Goal: Task Accomplishment & Management: Use online tool/utility

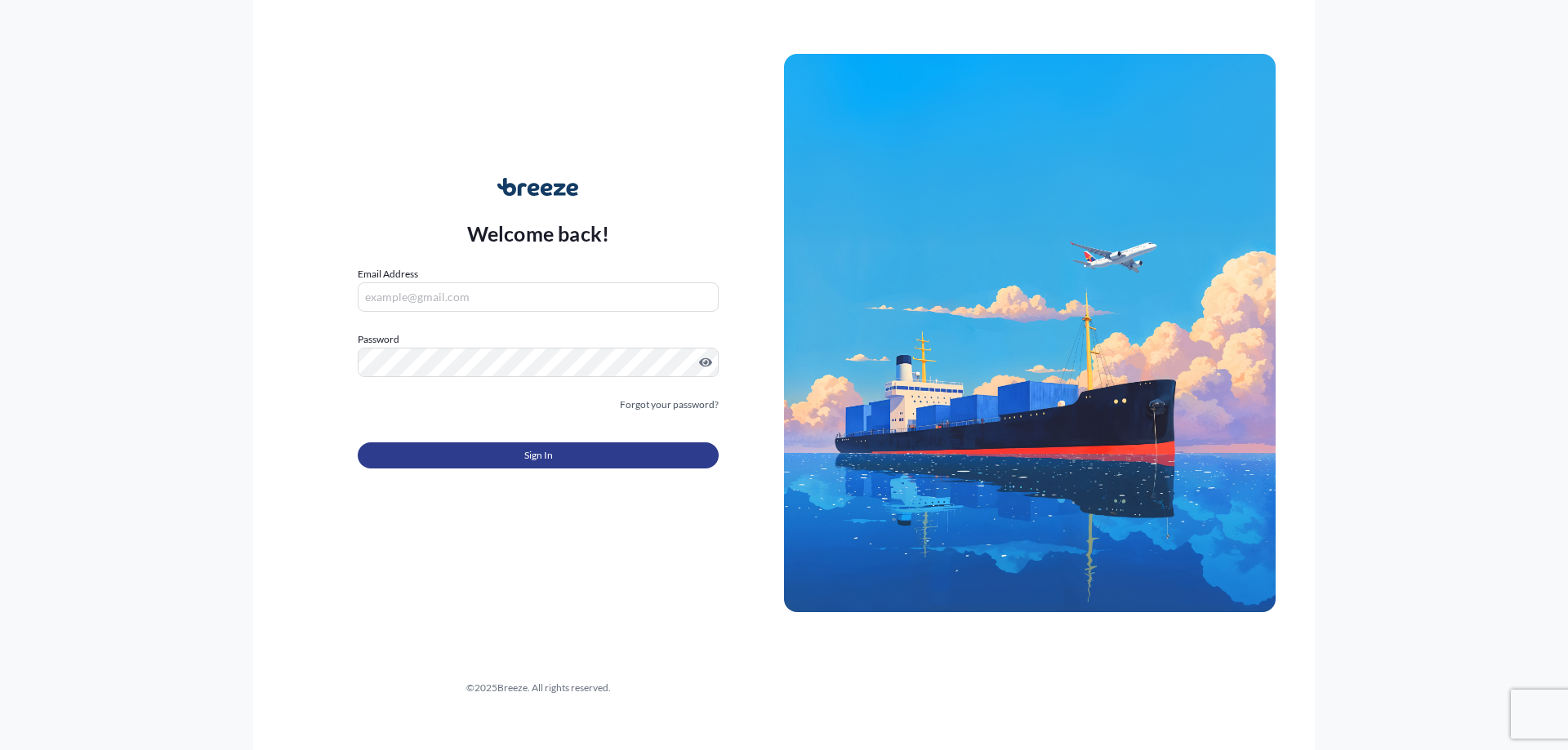
type input "[PERSON_NAME][DOMAIN_NAME][EMAIL_ADDRESS][PERSON_NAME][DOMAIN_NAME]"
click at [538, 460] on span "Sign In" at bounding box center [539, 455] width 29 height 16
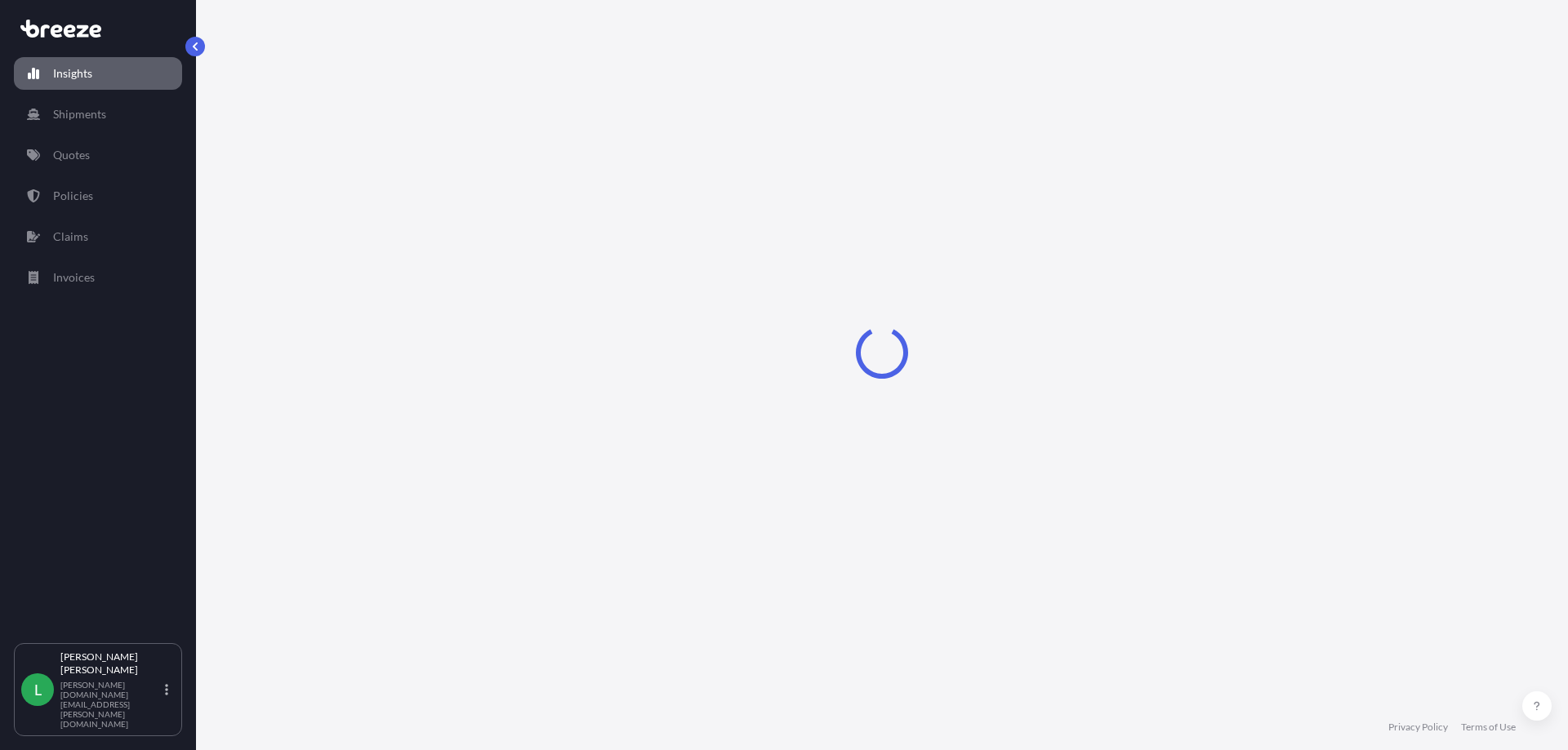
select select "2025"
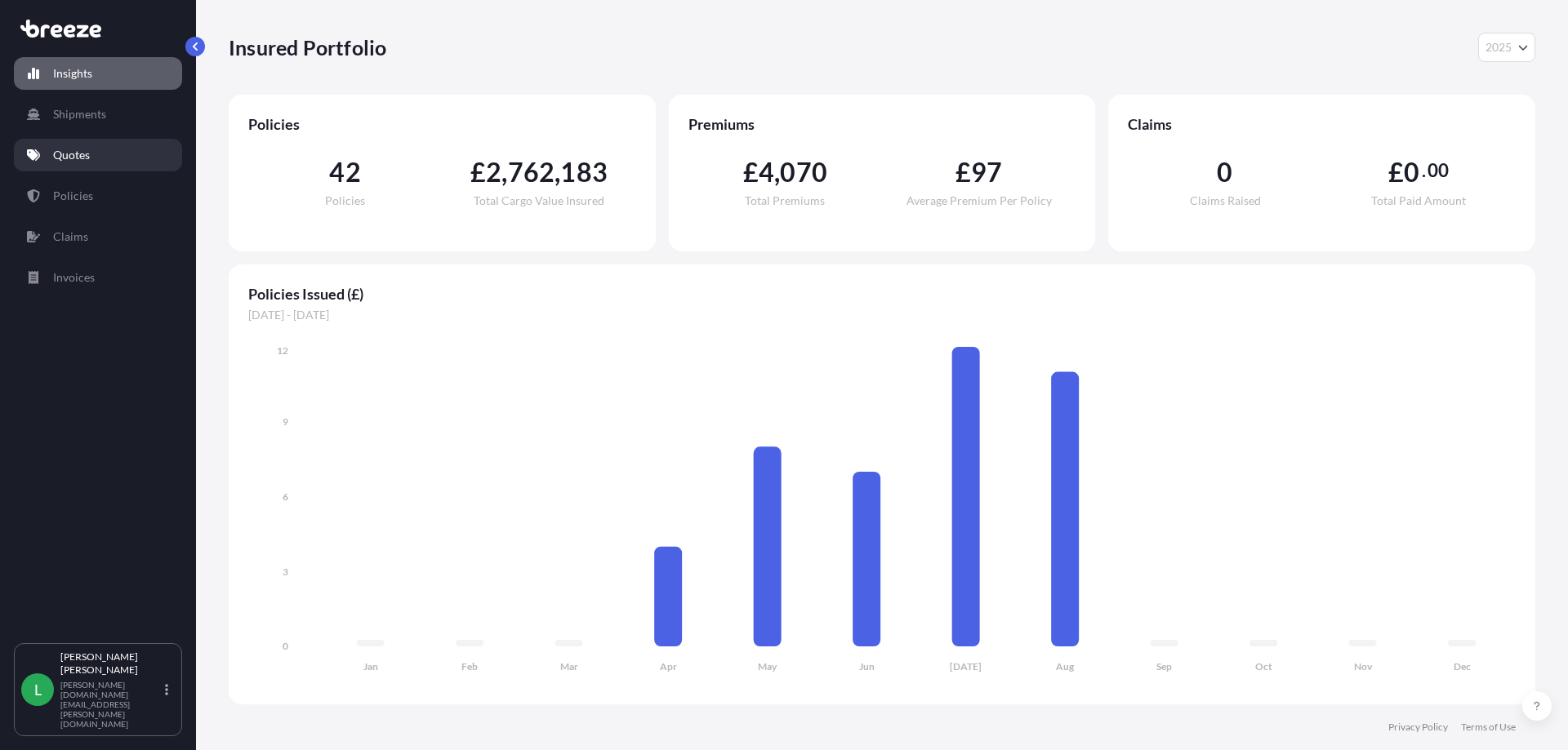
click at [76, 164] on link "Quotes" at bounding box center [98, 154] width 168 height 33
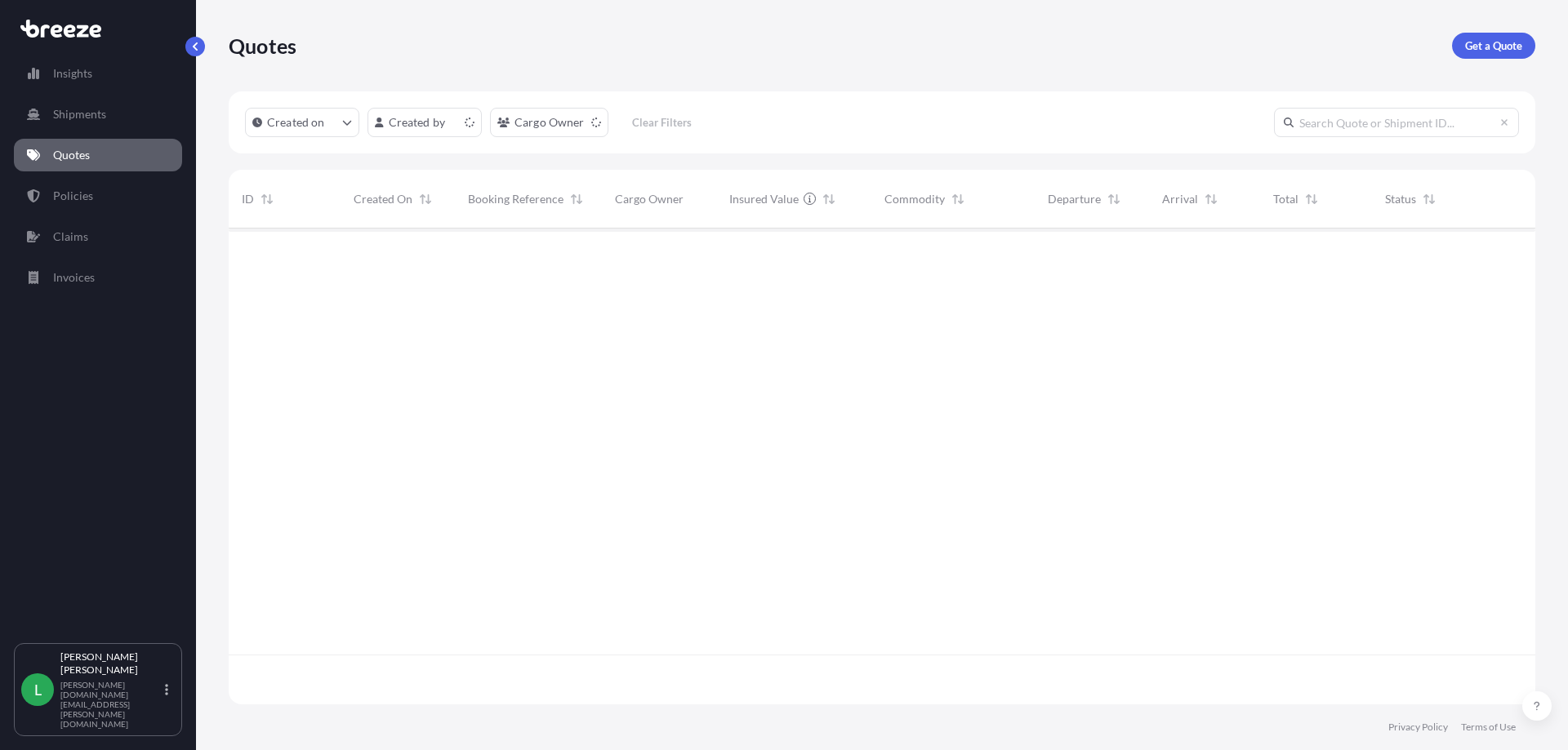
scroll to position [472, 1294]
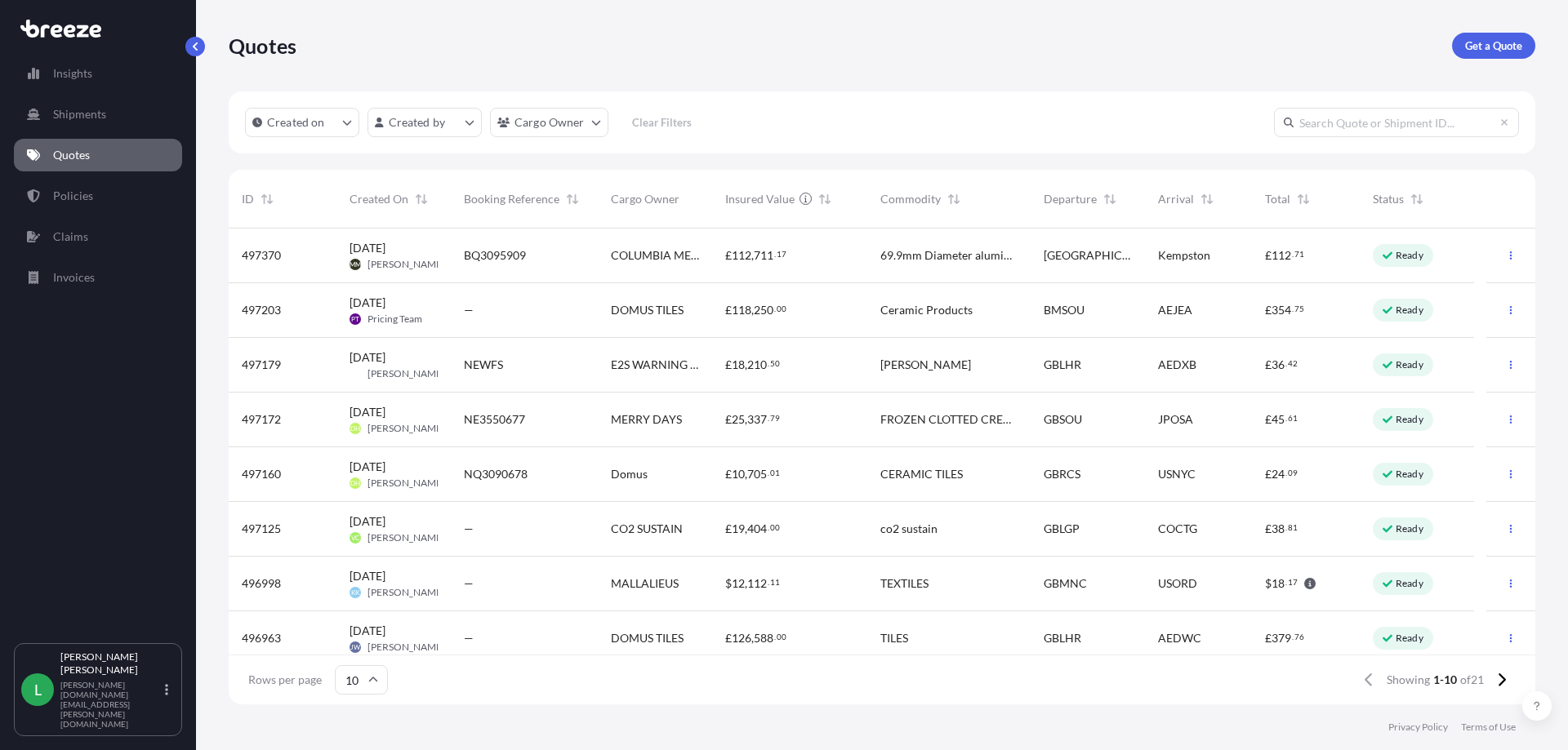
click at [703, 529] on div "CO2 SUSTAIN" at bounding box center [655, 529] width 114 height 55
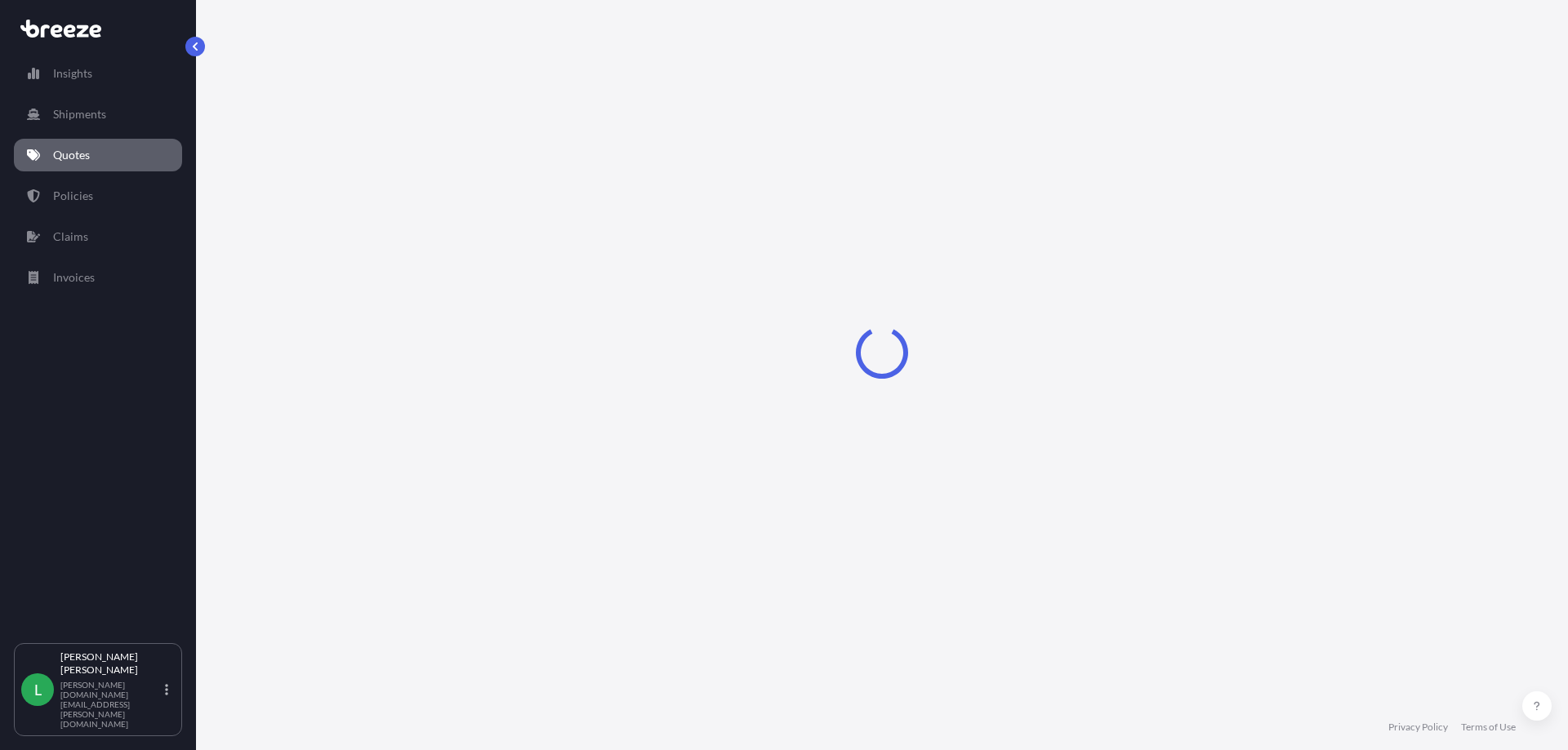
select select "Sea"
select select "1"
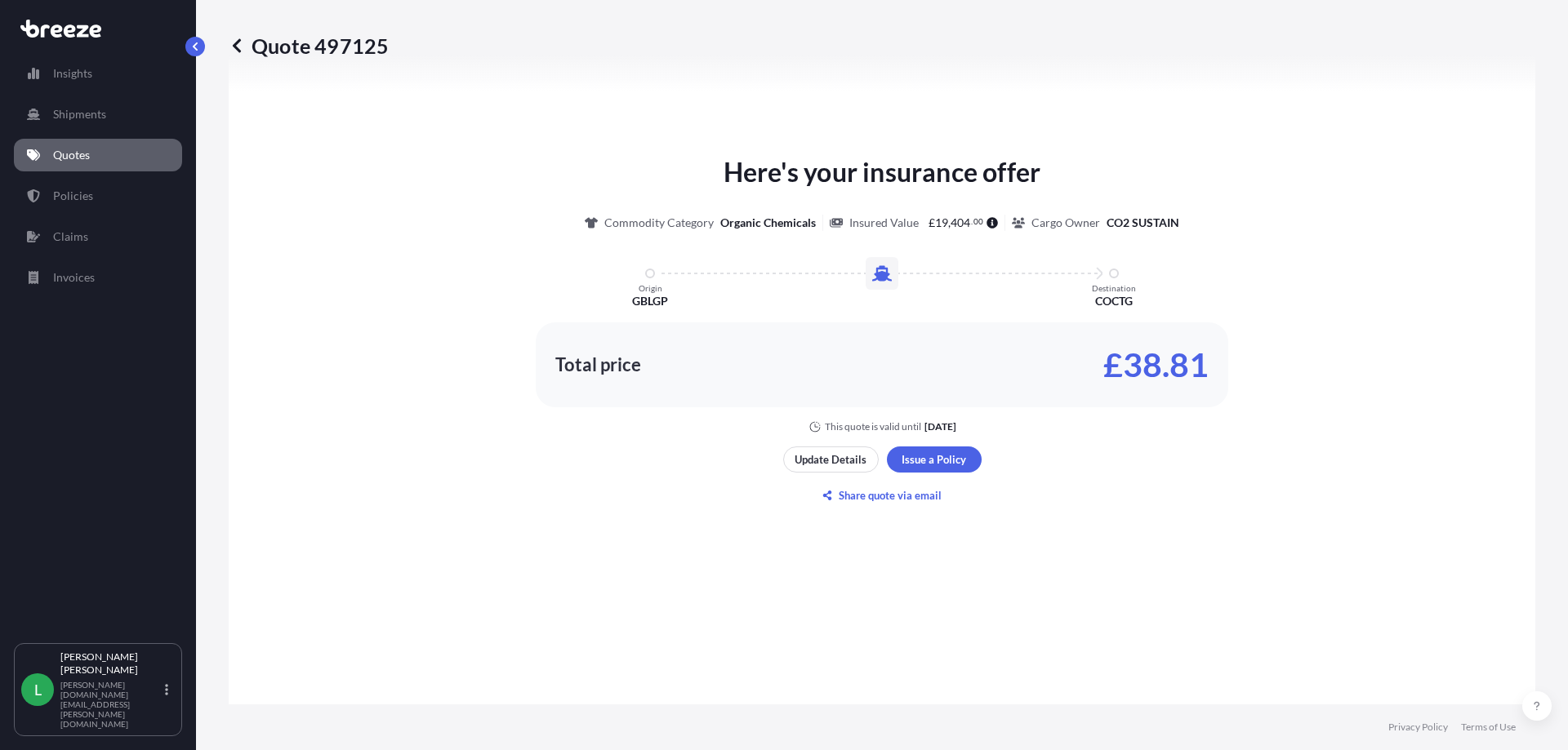
scroll to position [805, 0]
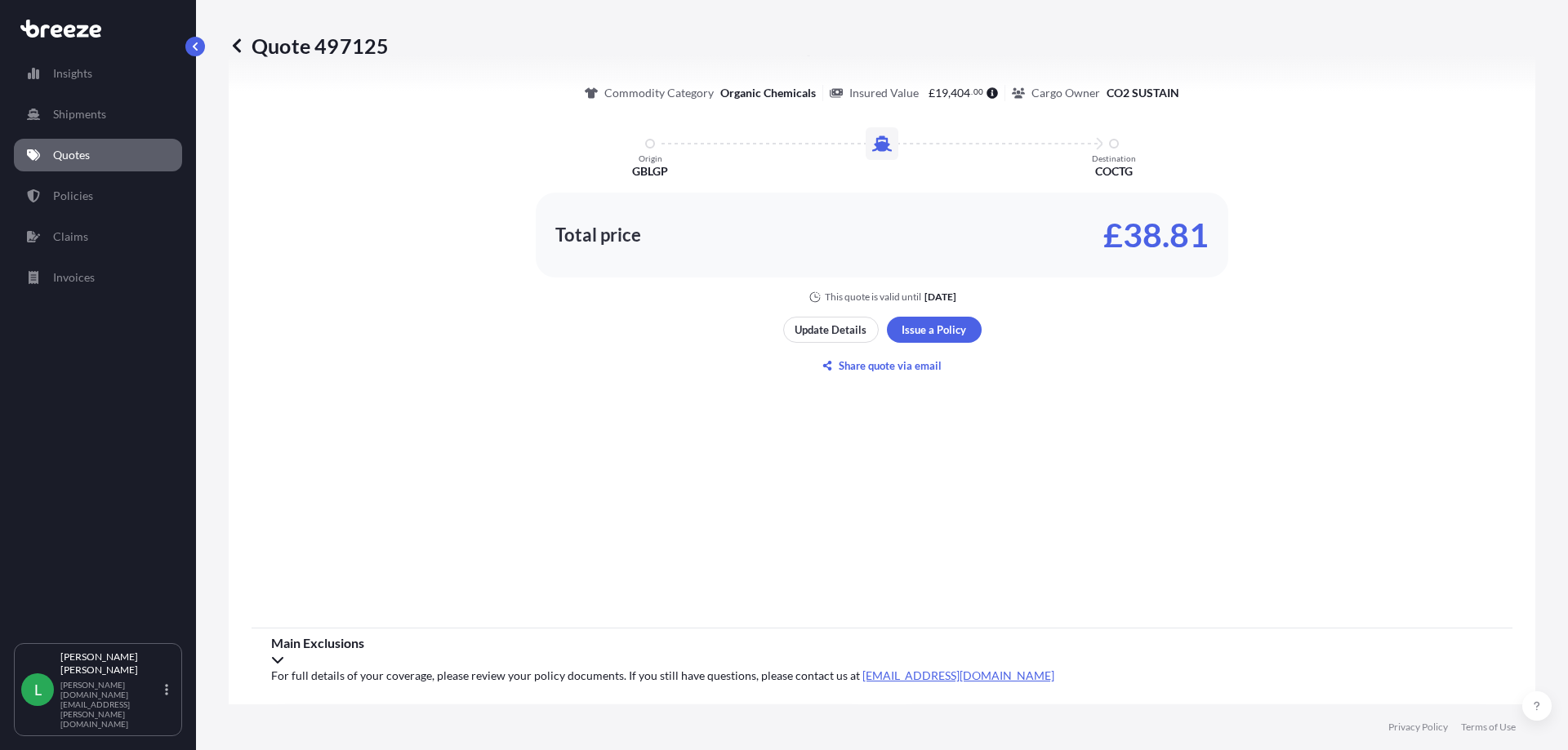
click at [329, 648] on span "Main Exclusions" at bounding box center [882, 643] width 1222 height 16
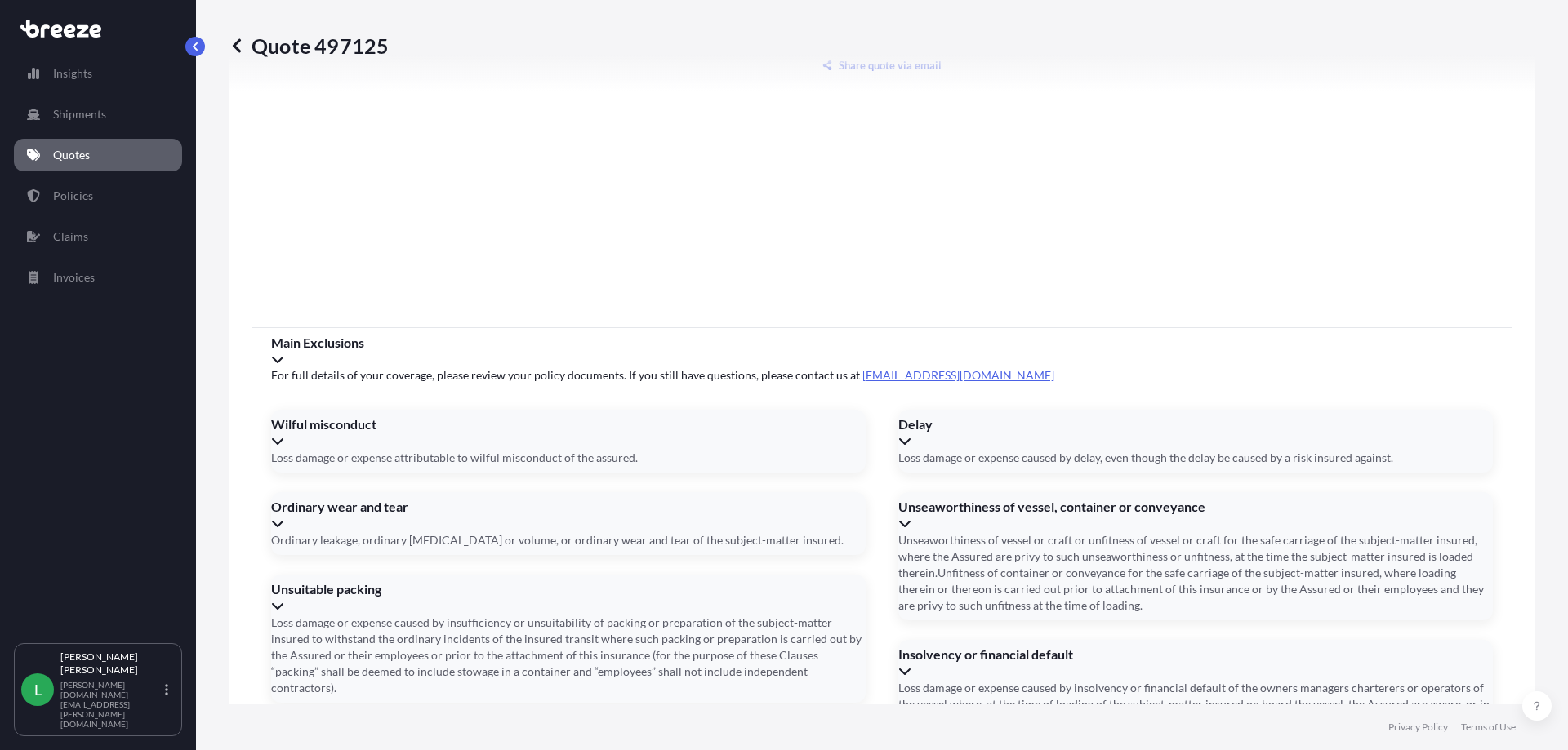
scroll to position [1135, 0]
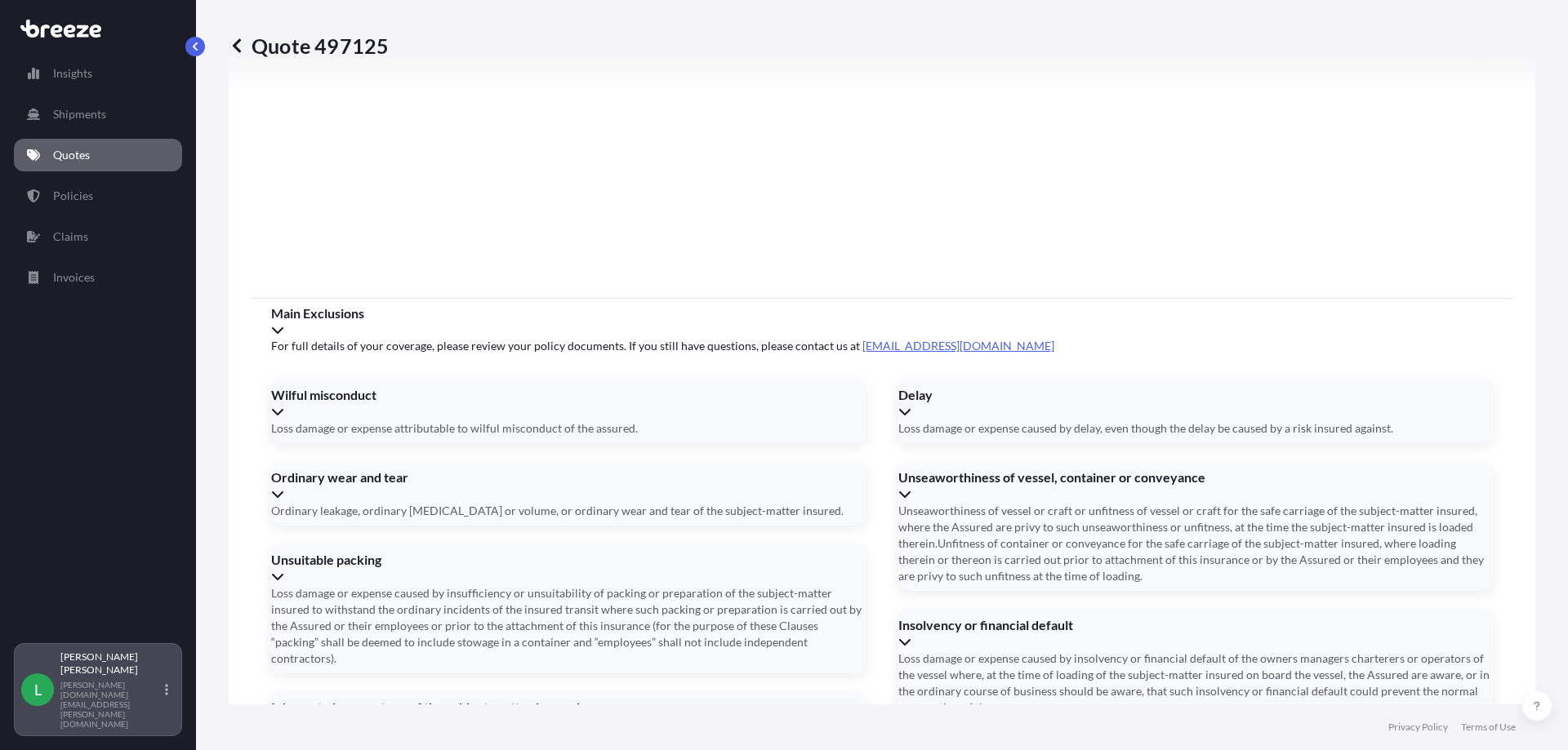
click at [146, 677] on p "[PERSON_NAME]" at bounding box center [111, 663] width 102 height 26
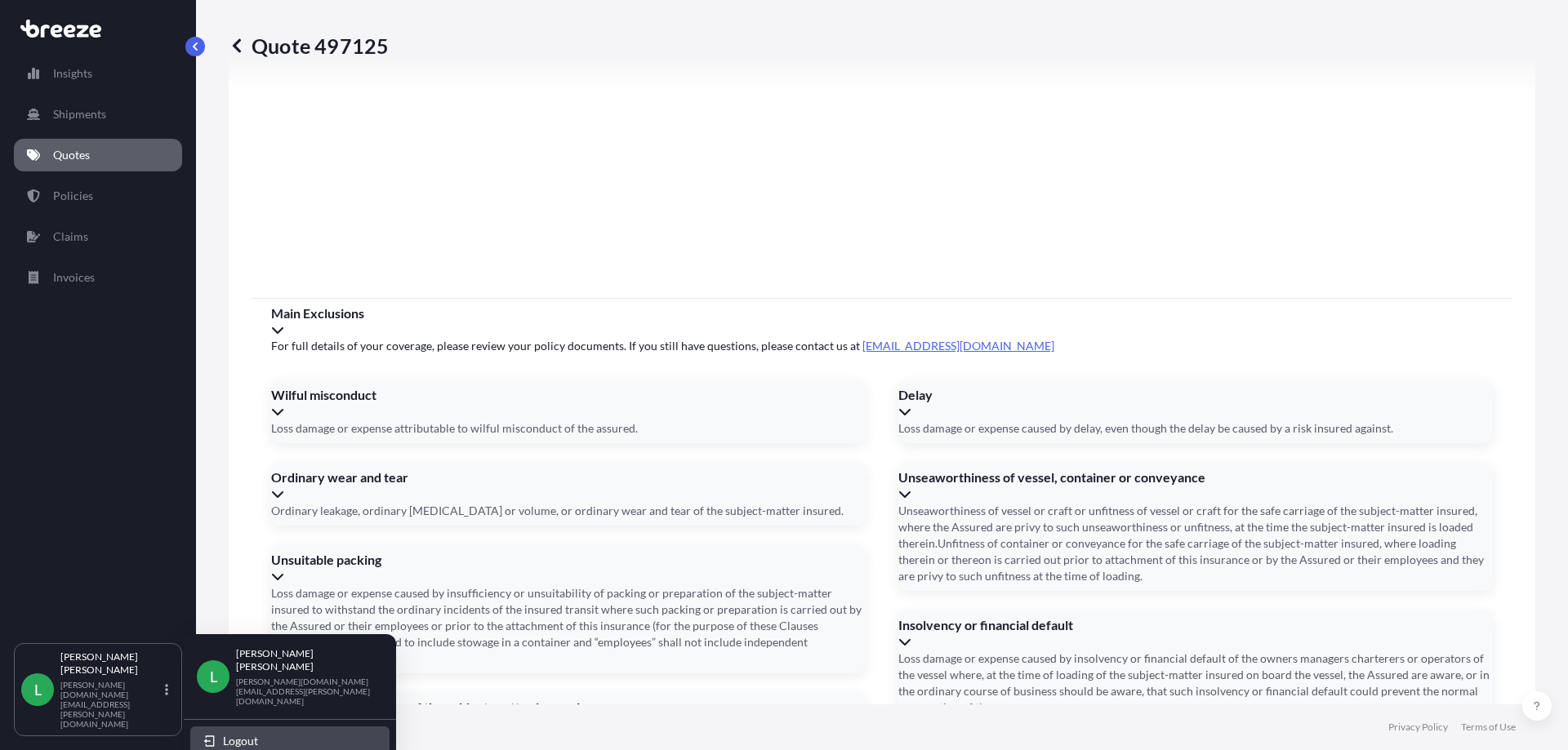
click at [261, 727] on button "Logout" at bounding box center [290, 741] width 199 height 29
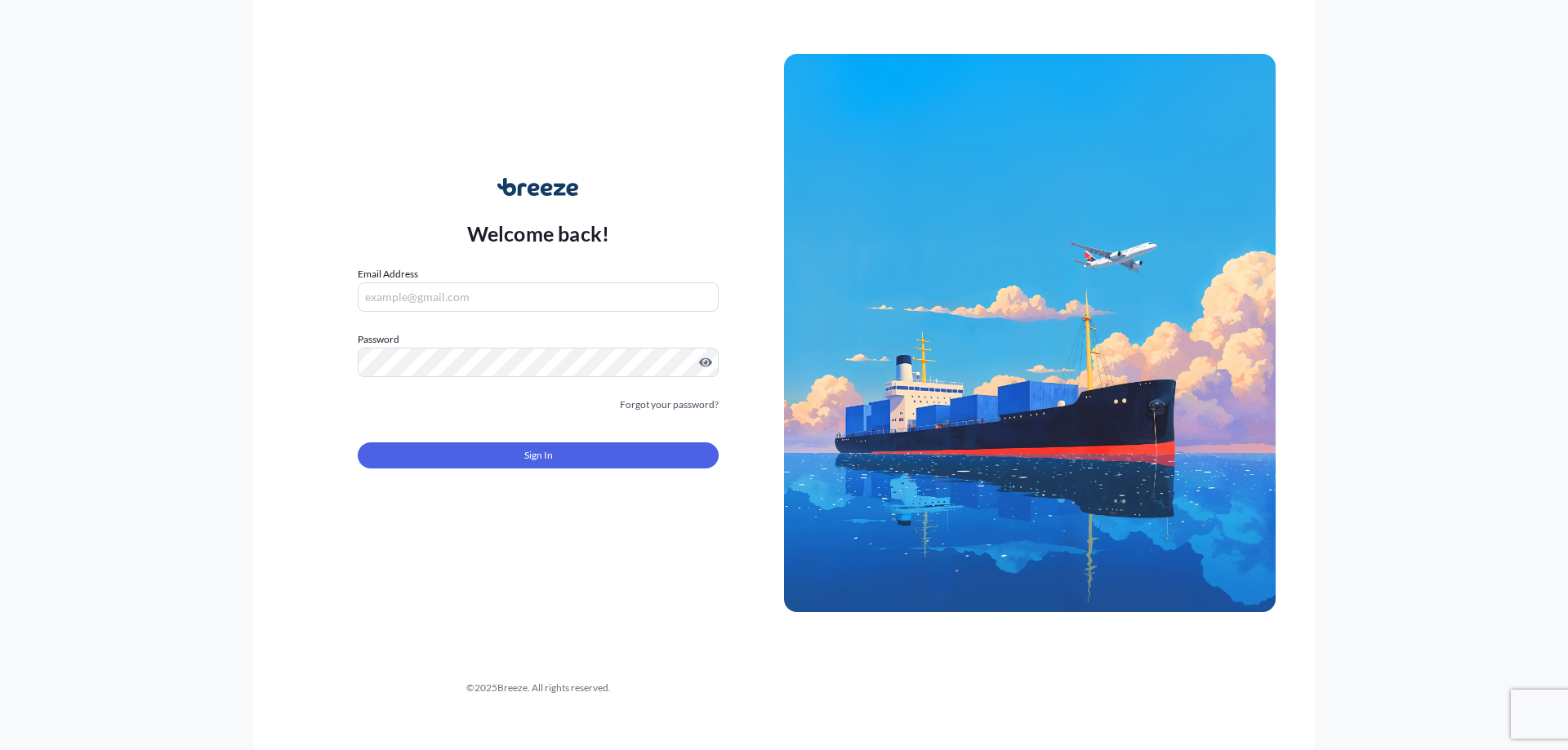
type input "[PERSON_NAME][DOMAIN_NAME][EMAIL_ADDRESS][PERSON_NAME][DOMAIN_NAME]"
